Goal: Navigation & Orientation: Find specific page/section

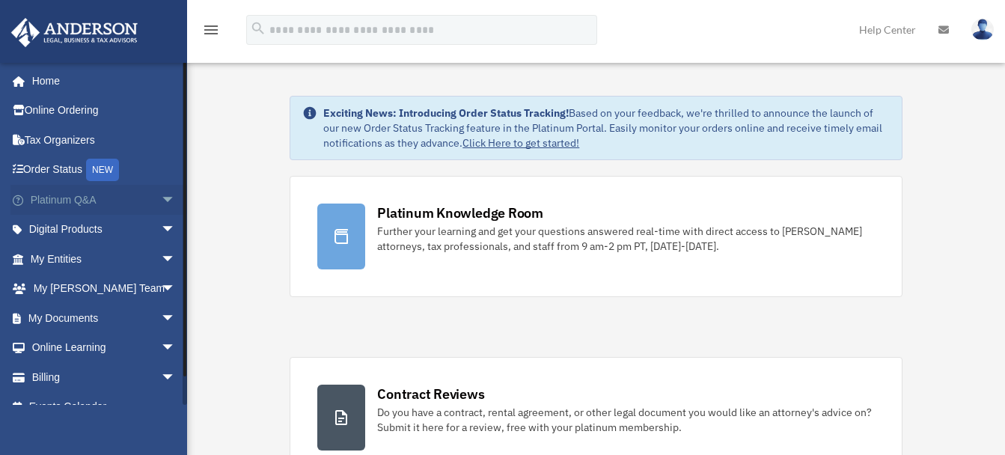
click at [161, 197] on span "arrow_drop_down" at bounding box center [176, 200] width 30 height 31
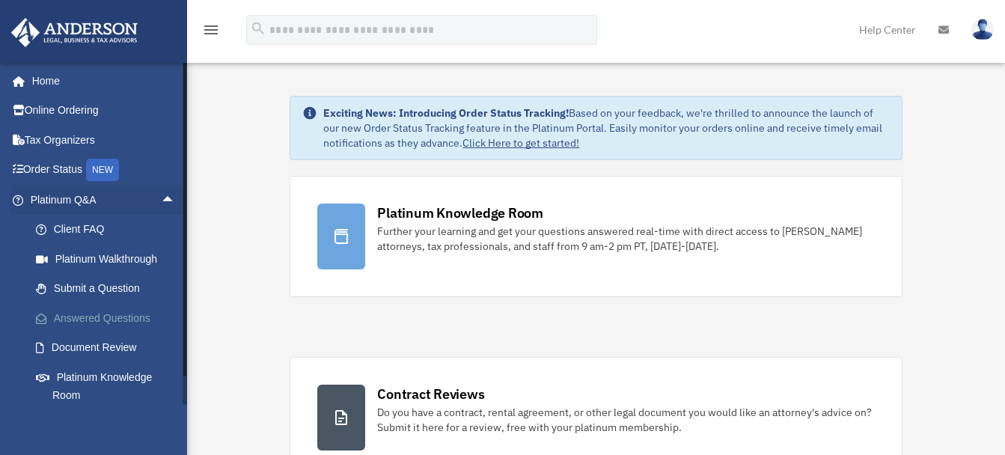
click at [99, 311] on link "Answered Questions" at bounding box center [109, 318] width 177 height 30
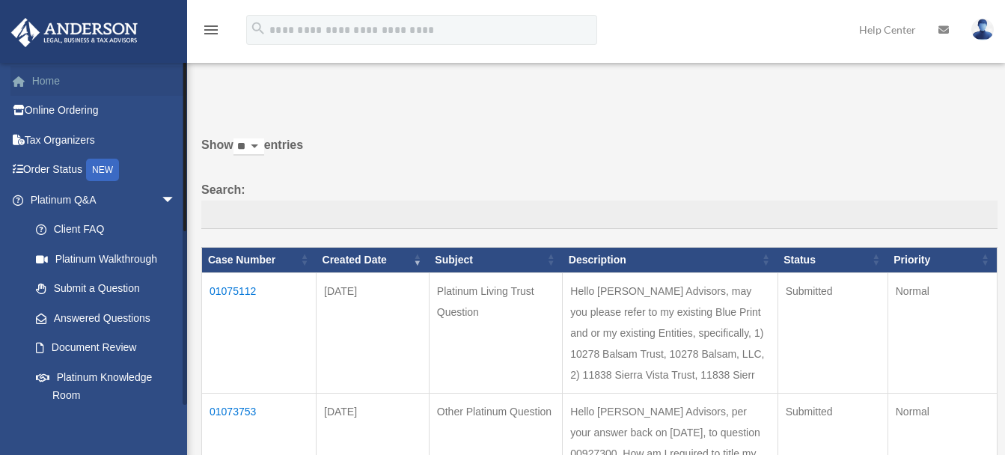
click at [49, 79] on link "Home" at bounding box center [104, 81] width 188 height 30
